Goal: Information Seeking & Learning: Find specific page/section

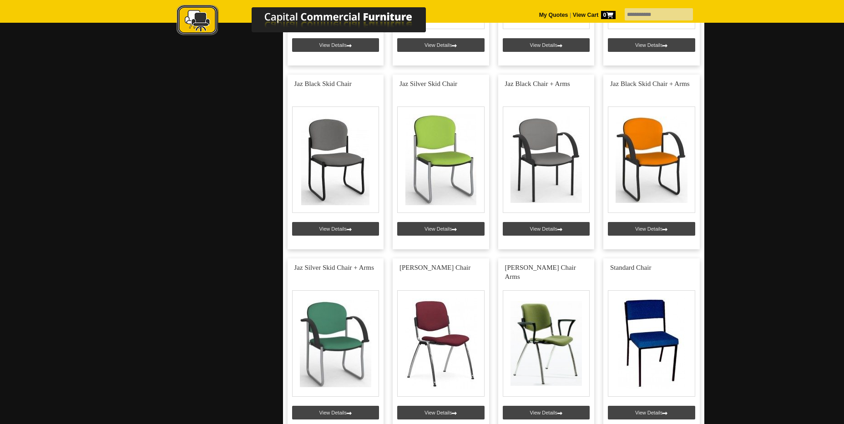
scroll to position [910, 0]
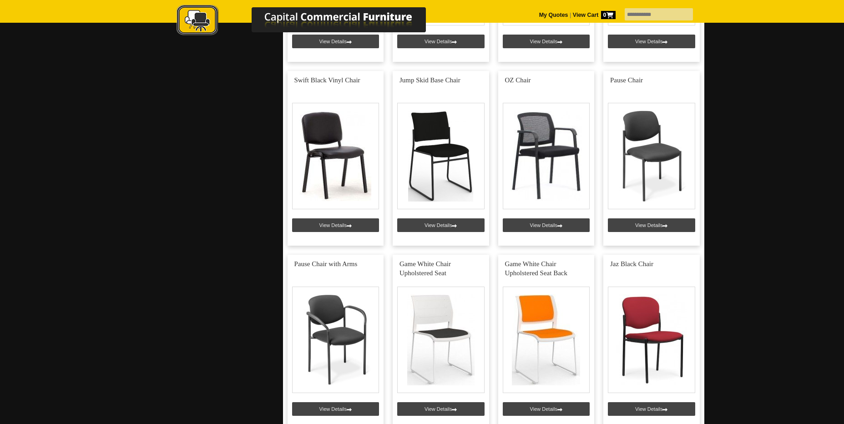
click at [627, 11] on input "text" at bounding box center [659, 14] width 68 height 12
type input "**********"
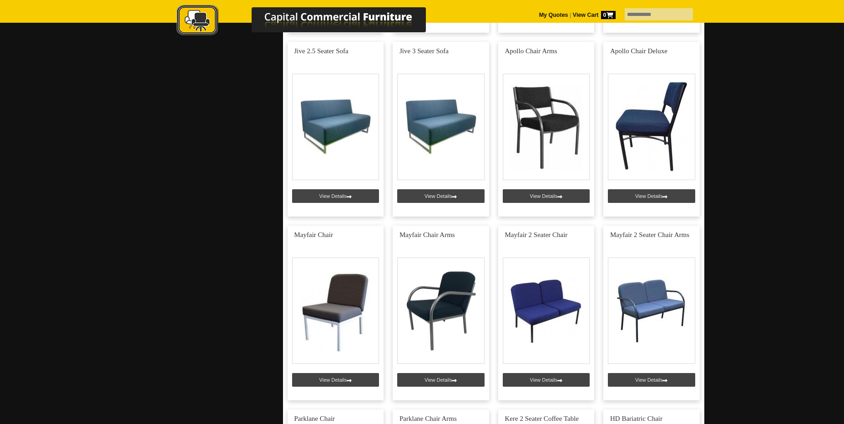
scroll to position [2140, 0]
